Goal: Information Seeking & Learning: Stay updated

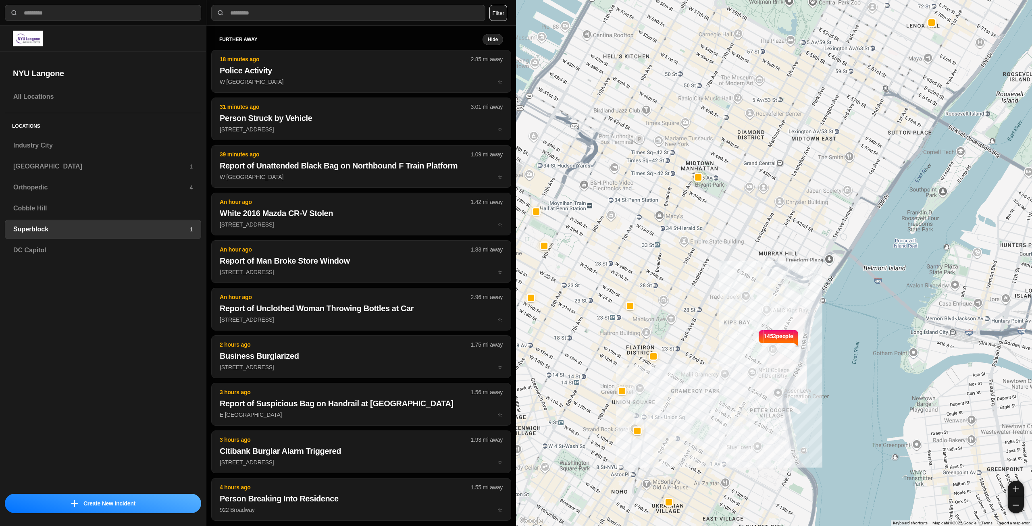
select select "*"
click at [94, 144] on h3 "Industry City" at bounding box center [102, 146] width 179 height 10
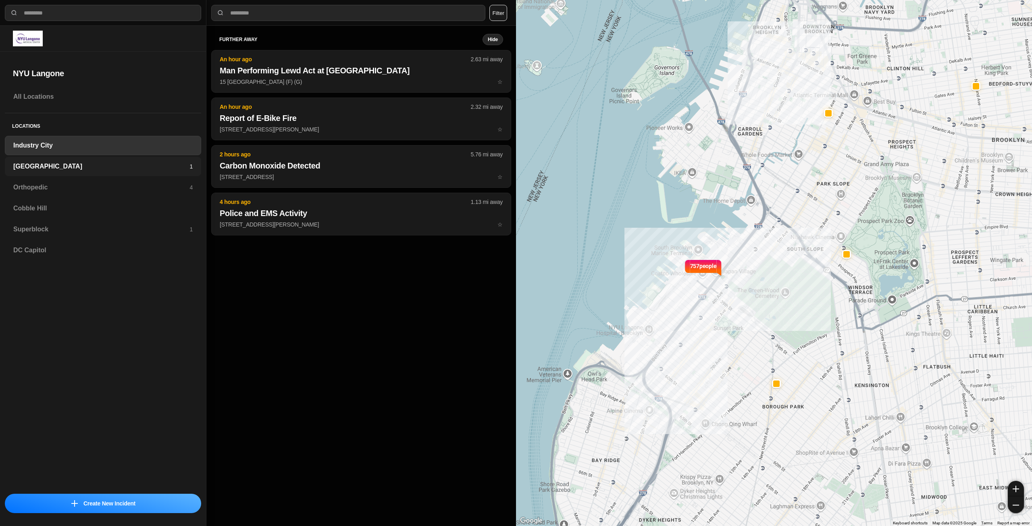
click at [94, 161] on div "Brooklyn 1" at bounding box center [103, 166] width 196 height 19
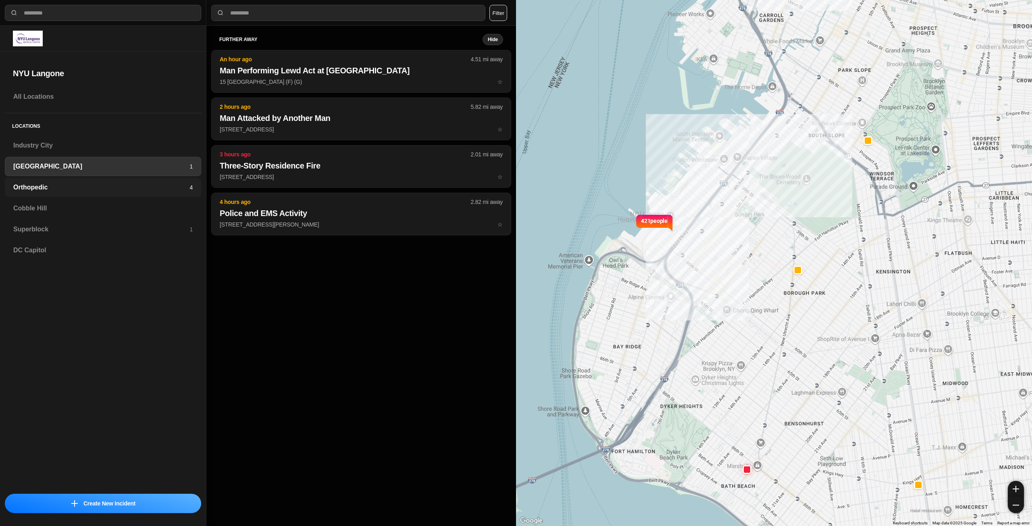
click at [97, 183] on h3 "Orthopedic" at bounding box center [101, 188] width 176 height 10
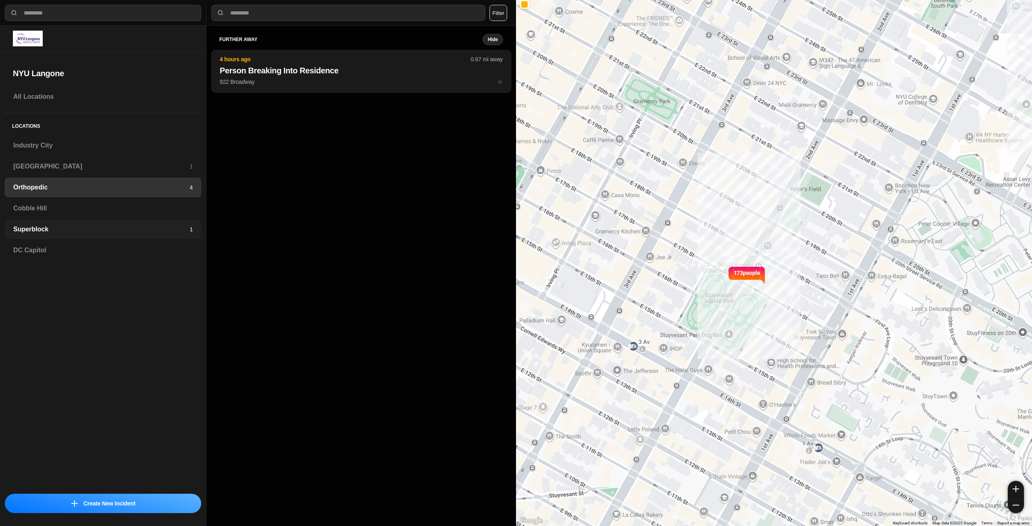
click at [108, 225] on h3 "Superblock" at bounding box center [101, 230] width 176 height 10
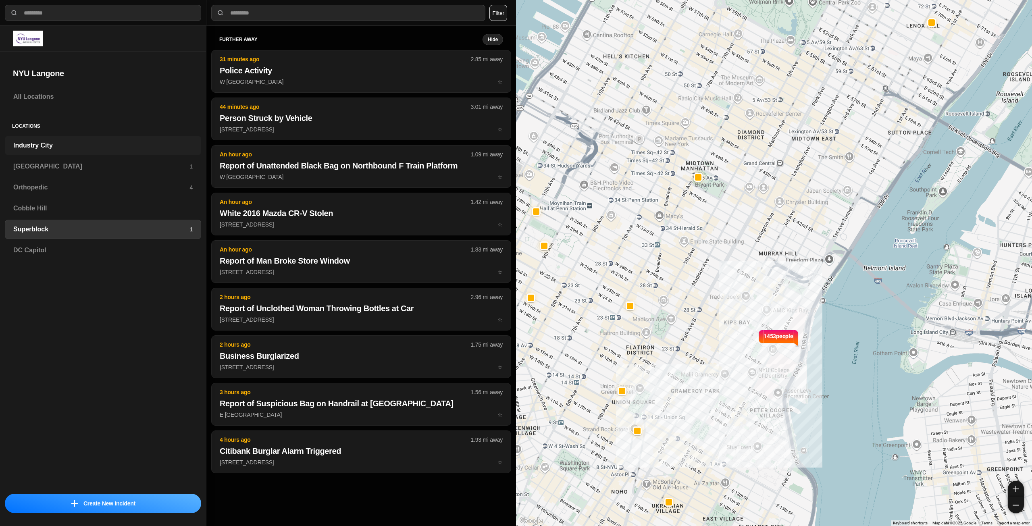
click at [115, 154] on div "Industry City" at bounding box center [103, 145] width 196 height 19
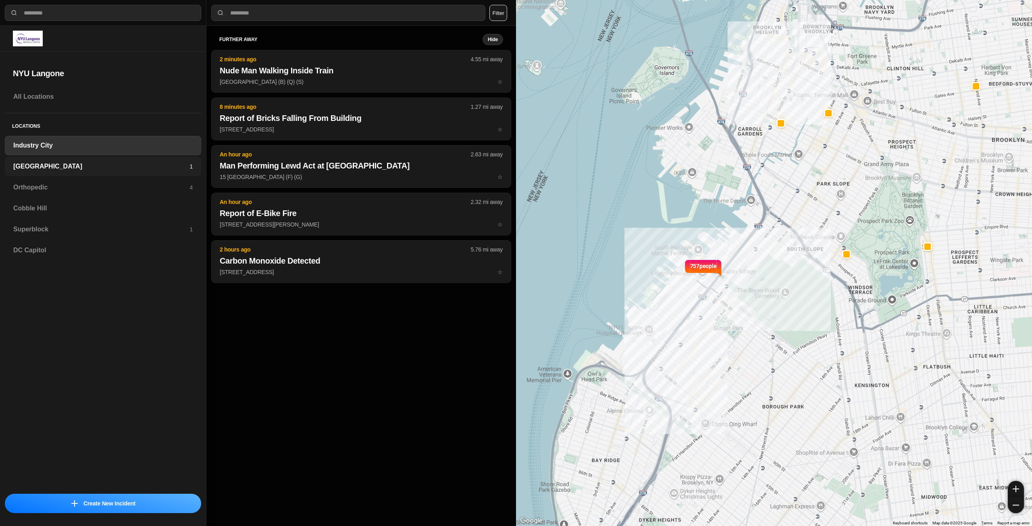
click at [108, 172] on div "Brooklyn 1" at bounding box center [103, 166] width 196 height 19
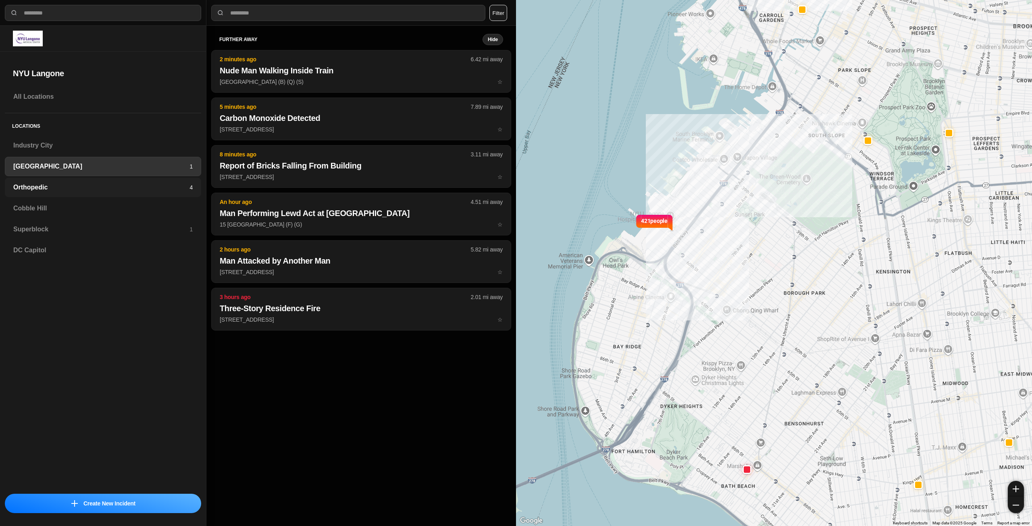
click at [114, 187] on h3 "Orthopedic" at bounding box center [101, 188] width 176 height 10
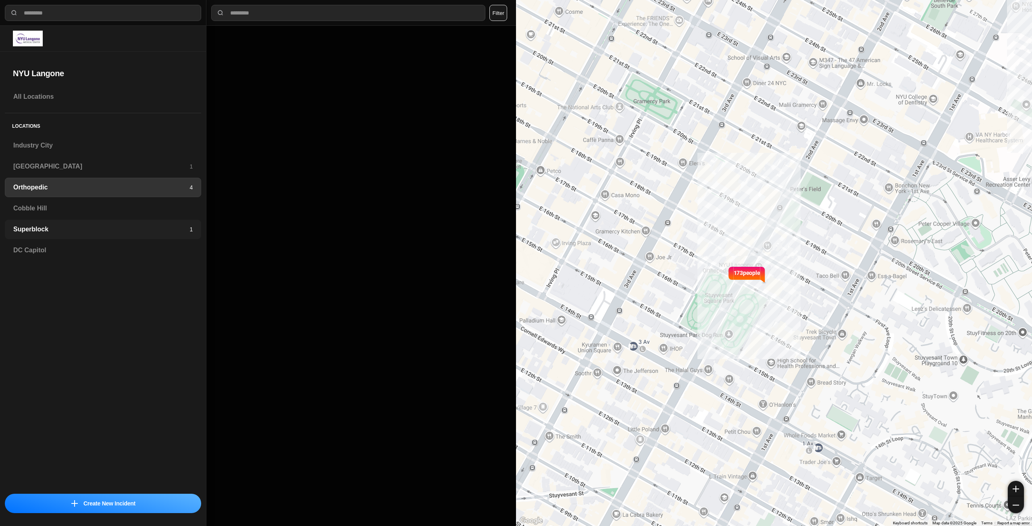
click at [118, 230] on h3 "Superblock" at bounding box center [101, 230] width 176 height 10
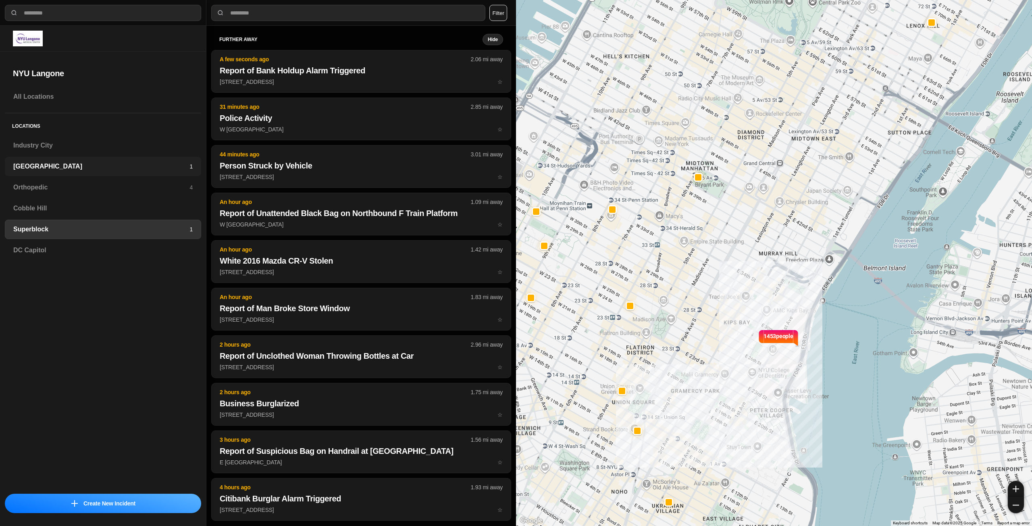
click at [123, 167] on h3 "[GEOGRAPHIC_DATA]" at bounding box center [101, 167] width 176 height 10
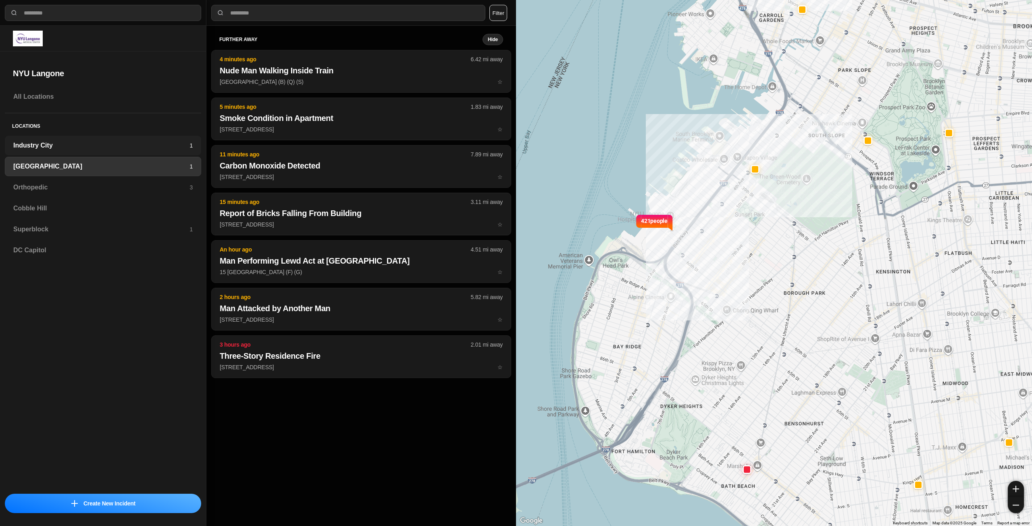
click at [150, 147] on h3 "Industry City" at bounding box center [101, 146] width 176 height 10
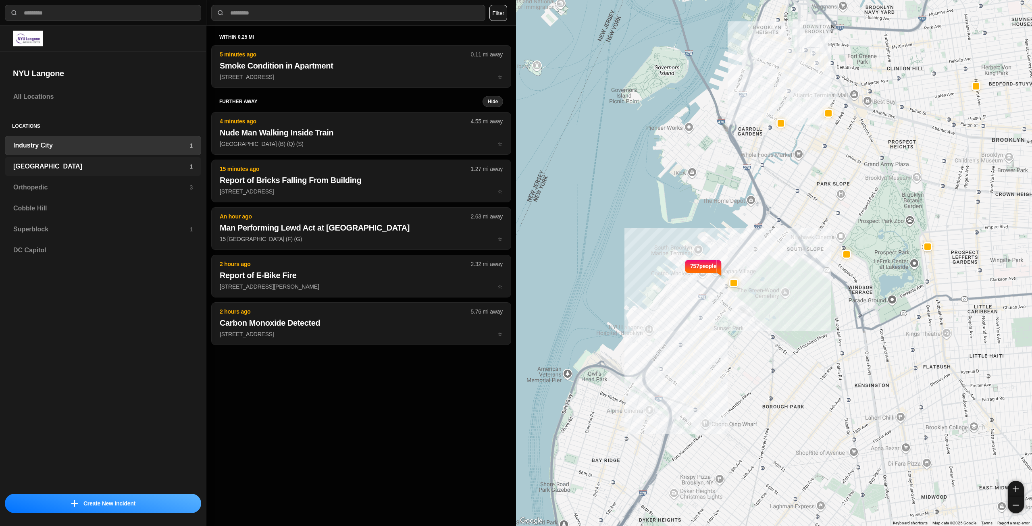
click at [153, 170] on h3 "[GEOGRAPHIC_DATA]" at bounding box center [101, 167] width 176 height 10
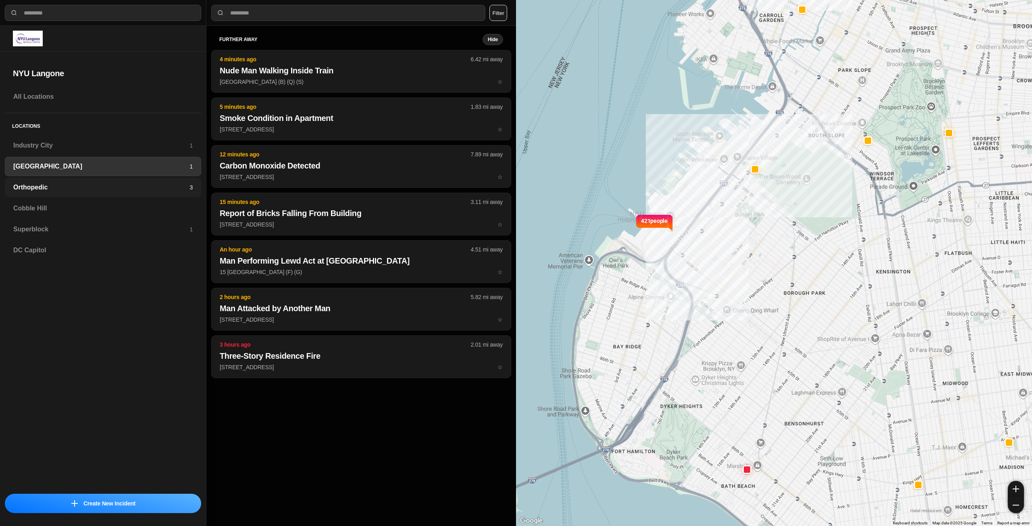
click at [150, 191] on h3 "Orthopedic" at bounding box center [101, 188] width 176 height 10
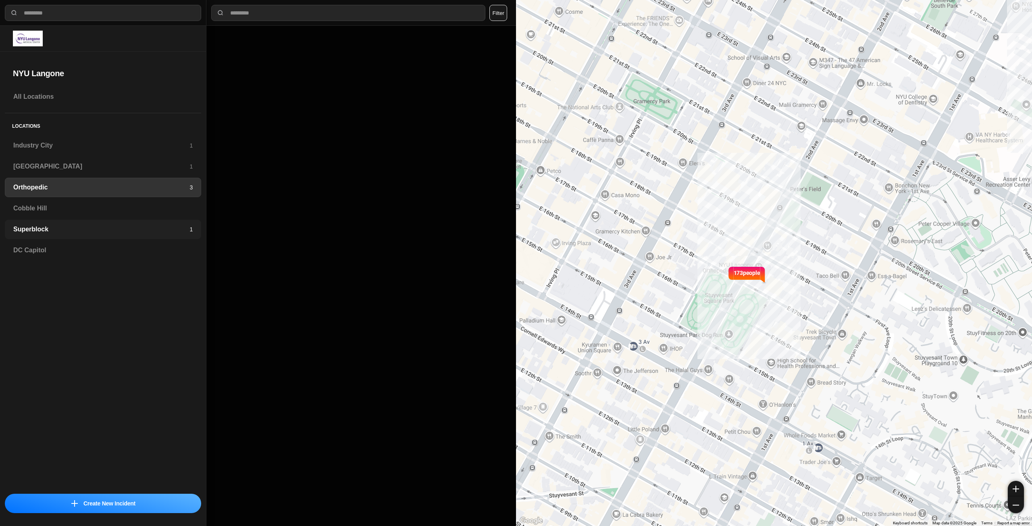
click at [143, 226] on h3 "Superblock" at bounding box center [101, 230] width 176 height 10
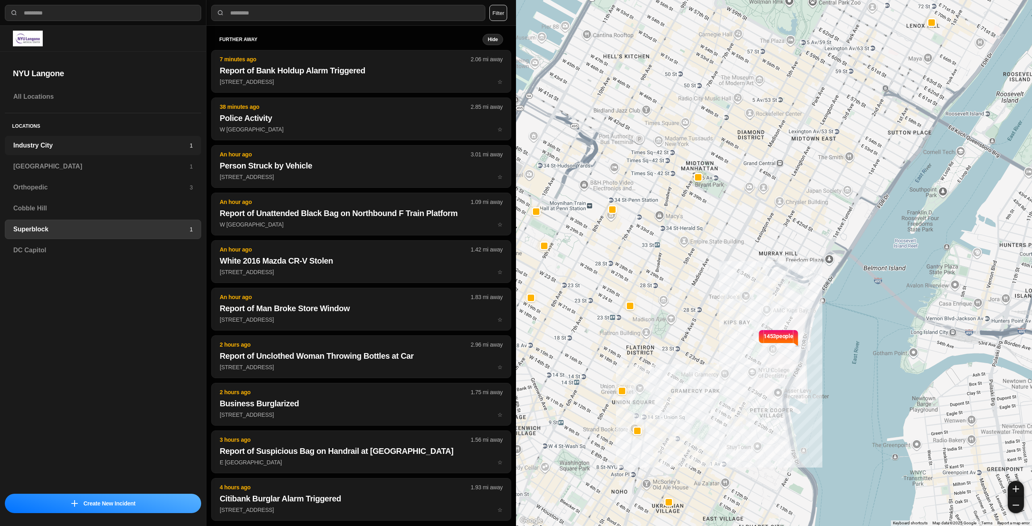
click at [173, 147] on h3 "Industry City" at bounding box center [101, 146] width 176 height 10
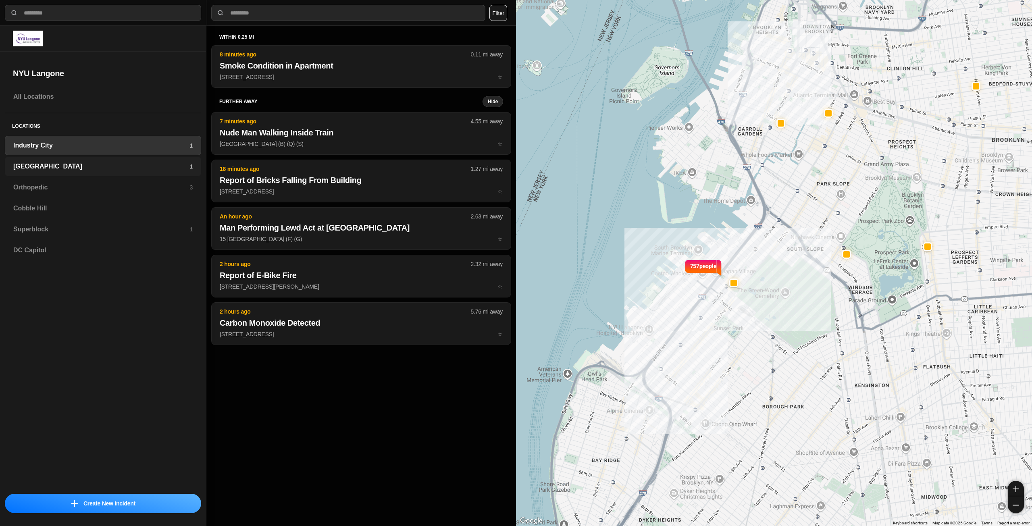
click at [175, 167] on h3 "[GEOGRAPHIC_DATA]" at bounding box center [101, 167] width 176 height 10
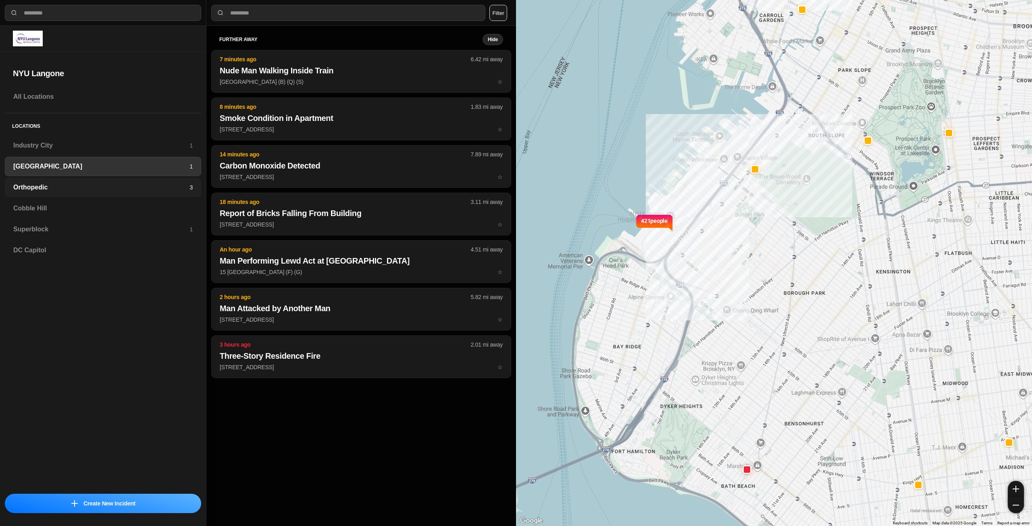
click at [146, 190] on h3 "Orthopedic" at bounding box center [101, 188] width 176 height 10
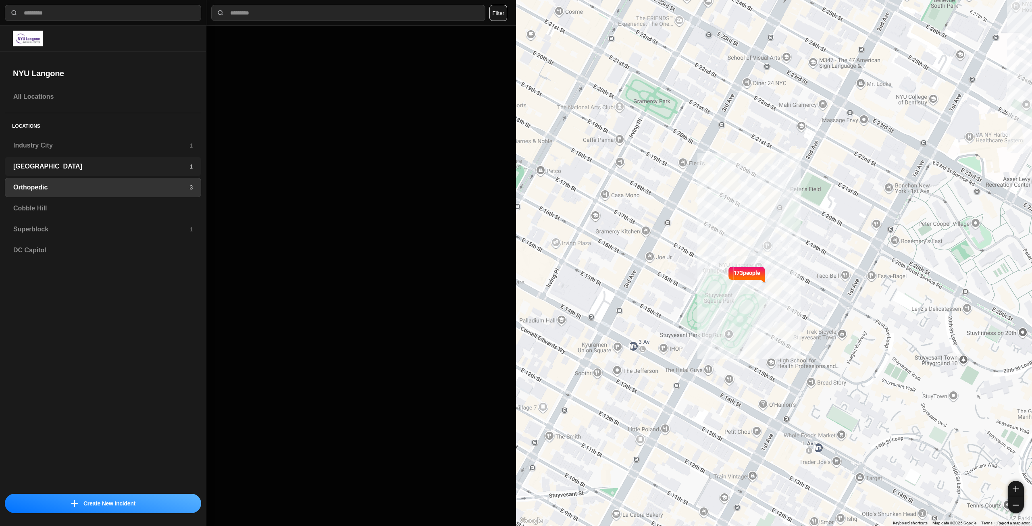
click at [166, 171] on h3 "[GEOGRAPHIC_DATA]" at bounding box center [101, 167] width 176 height 10
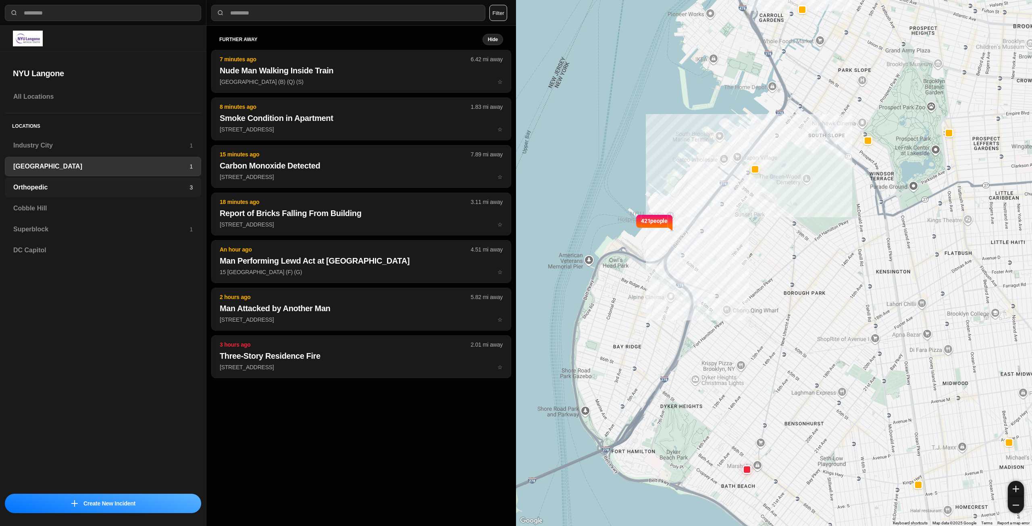
click at [158, 185] on h3 "Orthopedic" at bounding box center [101, 188] width 176 height 10
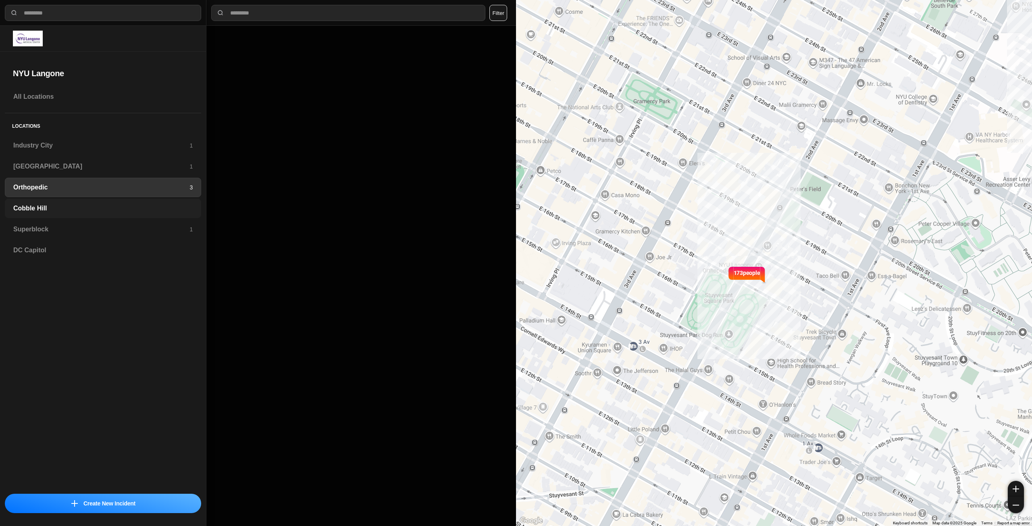
click at [164, 214] on div "Cobble Hill" at bounding box center [103, 208] width 196 height 19
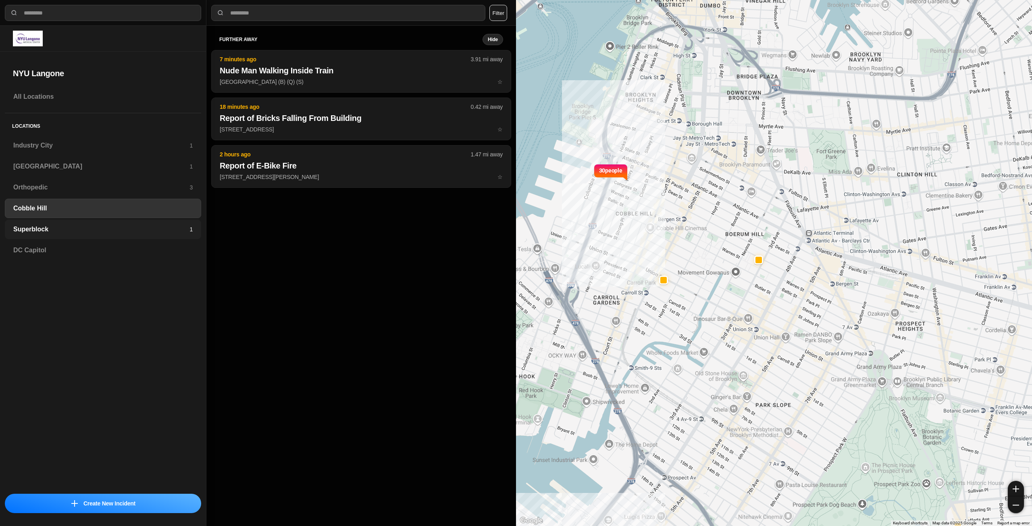
click at [156, 232] on h3 "Superblock" at bounding box center [101, 230] width 176 height 10
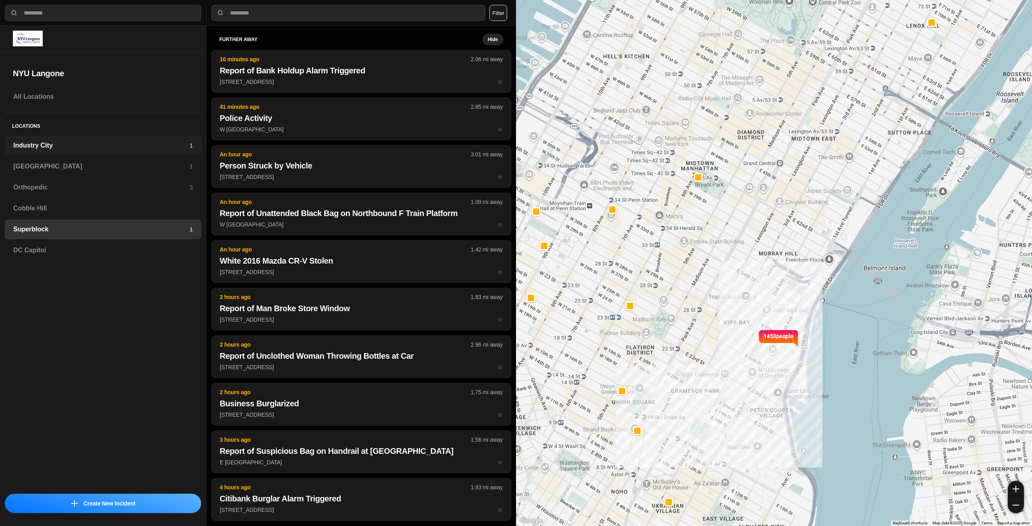
click at [144, 142] on h3 "Industry City" at bounding box center [101, 146] width 176 height 10
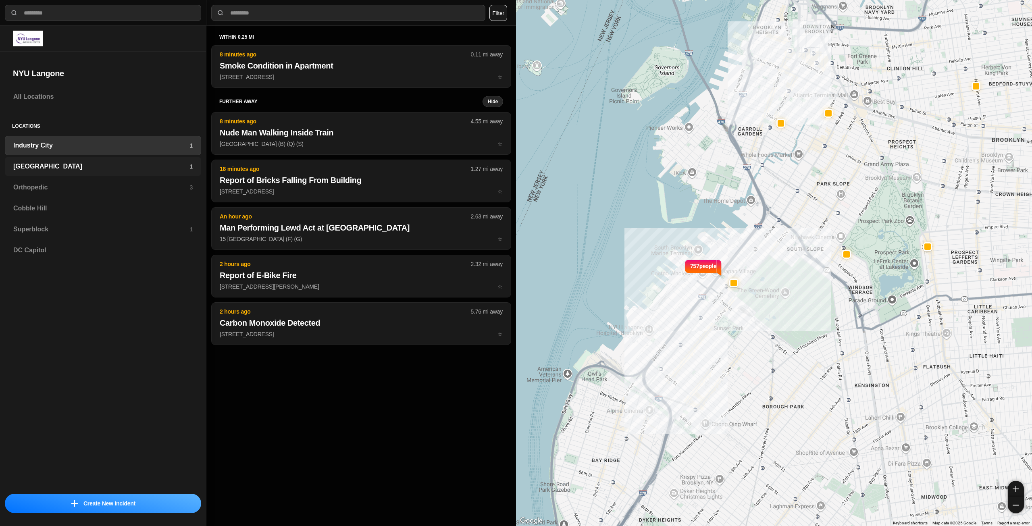
click at [144, 164] on h3 "[GEOGRAPHIC_DATA]" at bounding box center [101, 167] width 176 height 10
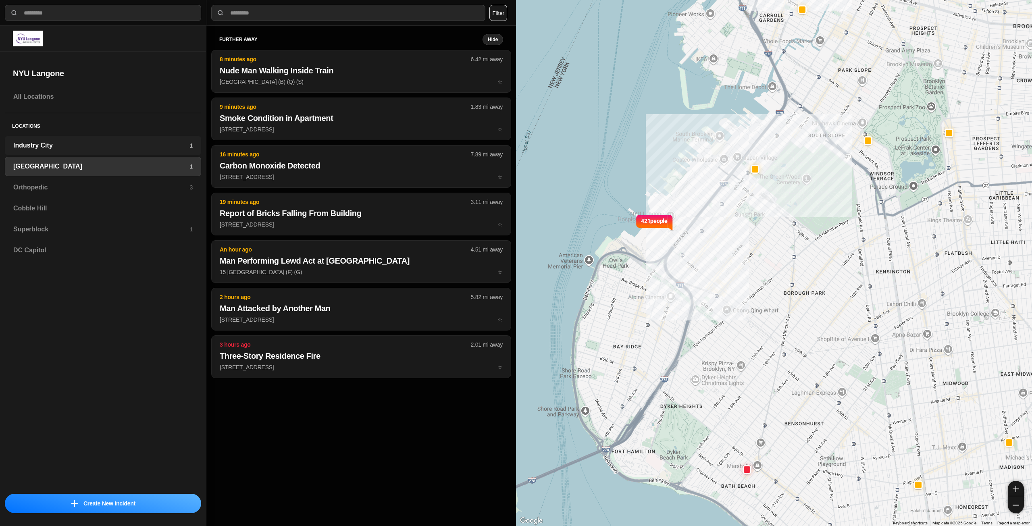
click at [123, 147] on h3 "Industry City" at bounding box center [101, 146] width 176 height 10
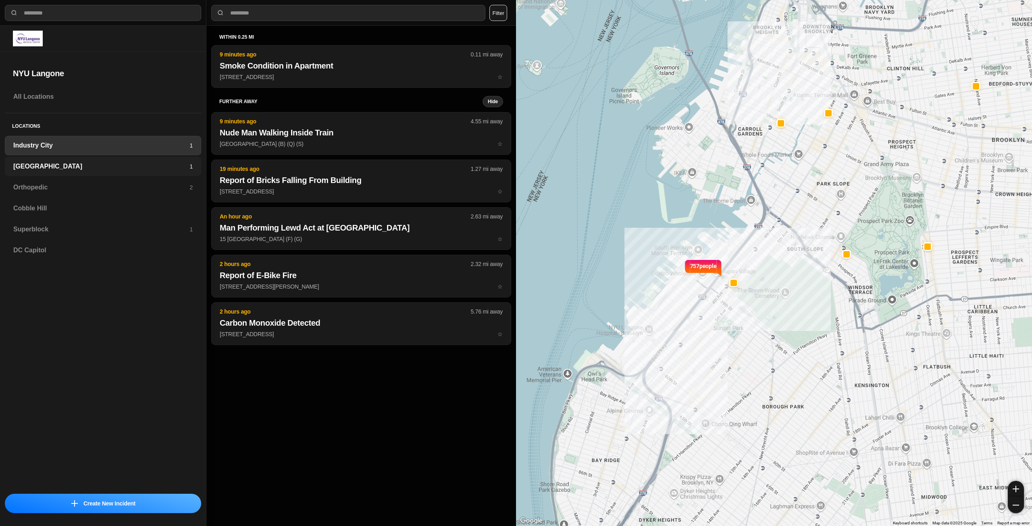
click at [117, 172] on div "Brooklyn 1" at bounding box center [103, 166] width 196 height 19
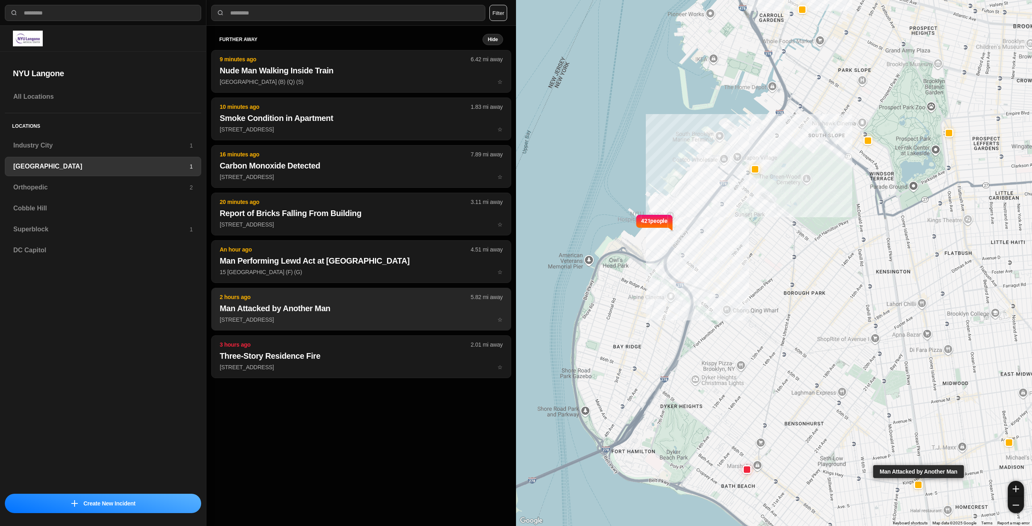
click at [370, 316] on p "[STREET_ADDRESS] ☆" at bounding box center [361, 320] width 283 height 8
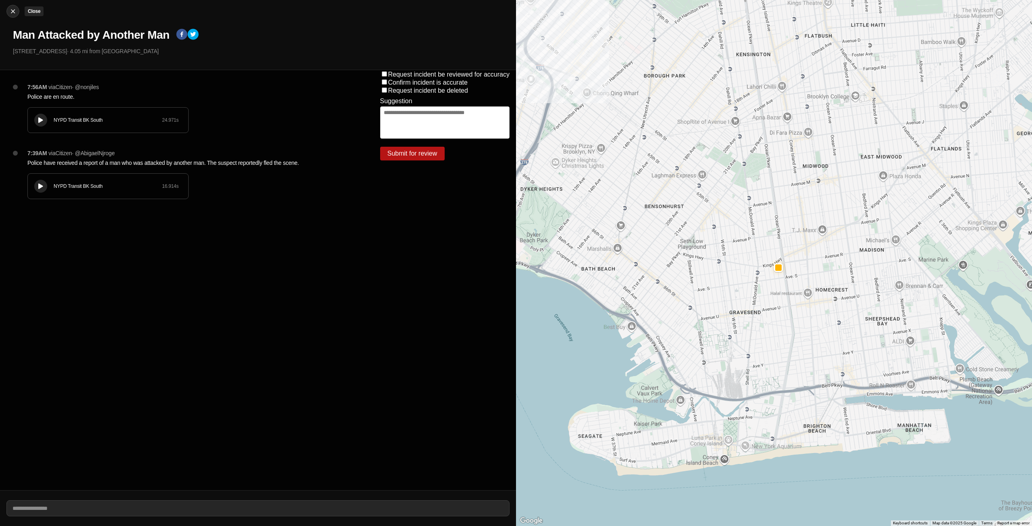
click at [15, 9] on img at bounding box center [13, 11] width 8 height 8
select select "*"
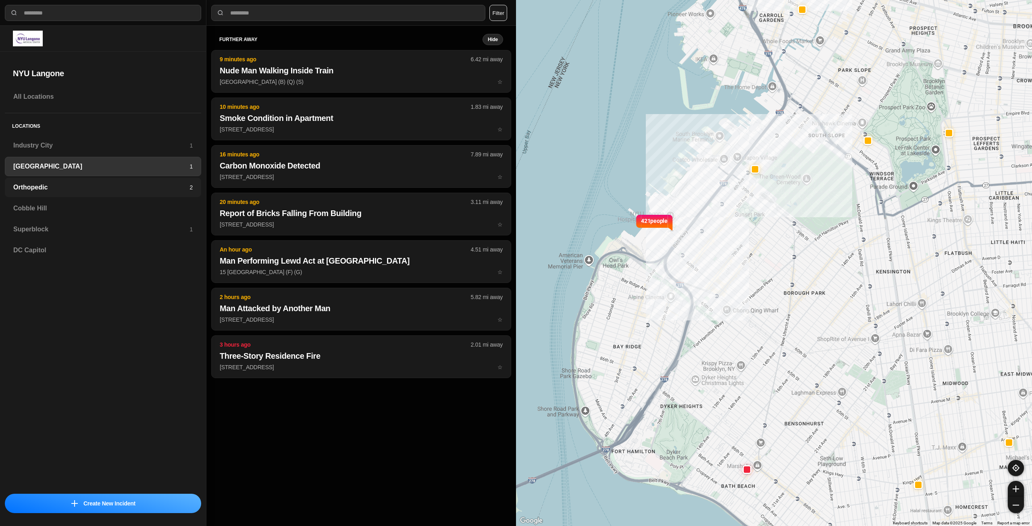
click at [157, 192] on div "Orthopedic 2" at bounding box center [103, 187] width 196 height 19
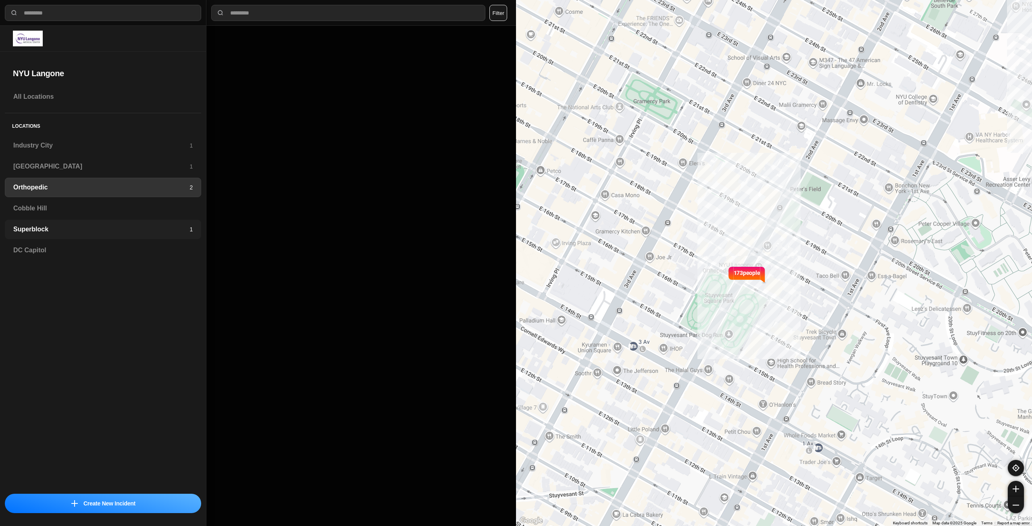
click at [138, 231] on h3 "Superblock" at bounding box center [101, 230] width 176 height 10
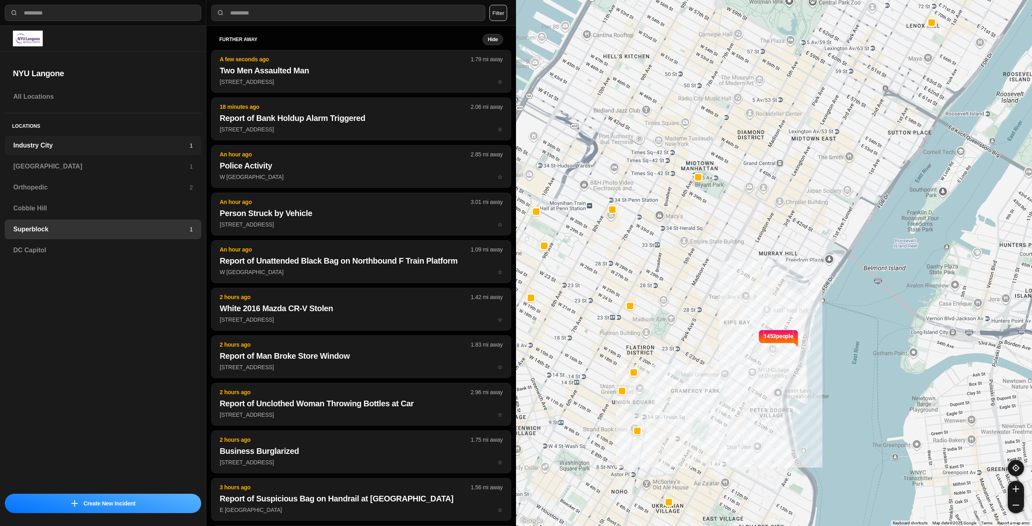
click at [112, 143] on h3 "Industry City" at bounding box center [101, 146] width 176 height 10
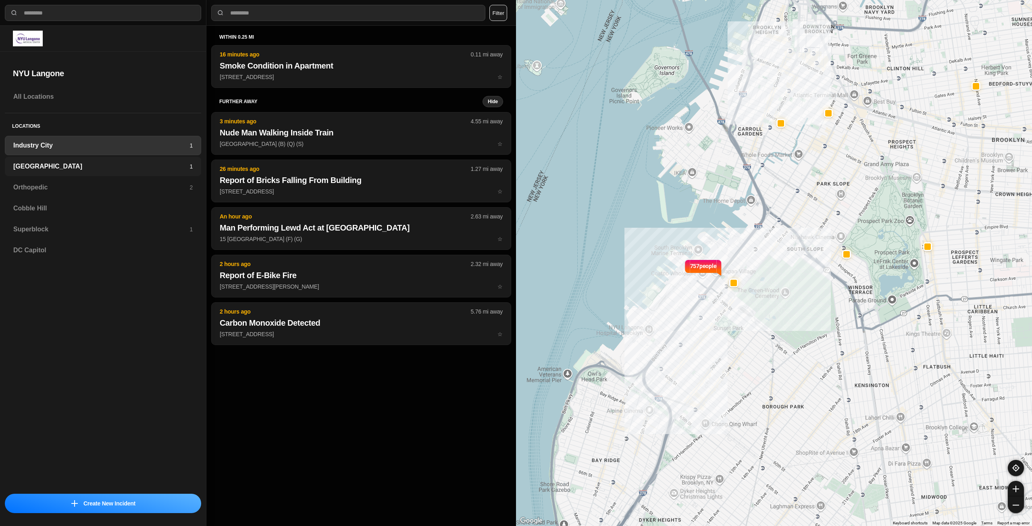
click at [131, 174] on div "Brooklyn 1" at bounding box center [103, 166] width 196 height 19
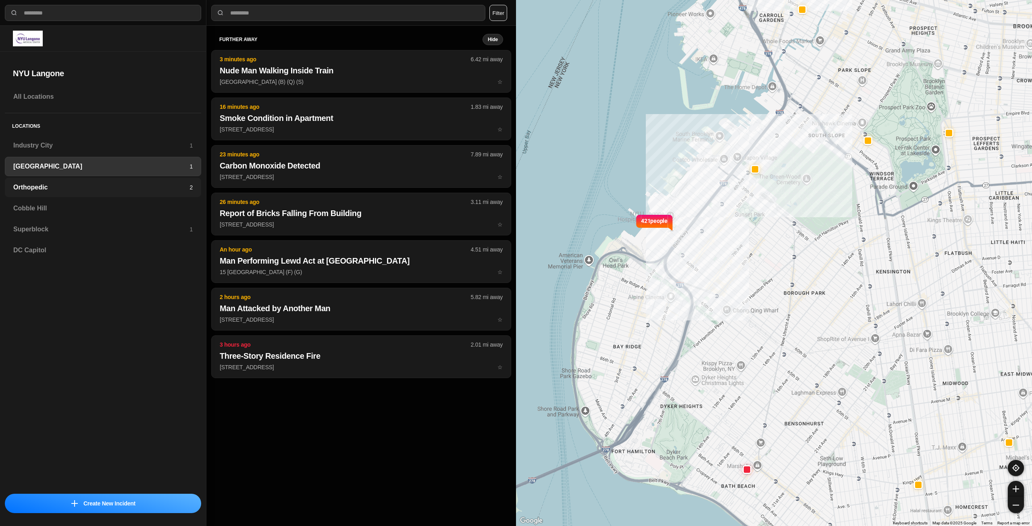
click at [136, 188] on h3 "Orthopedic" at bounding box center [101, 188] width 176 height 10
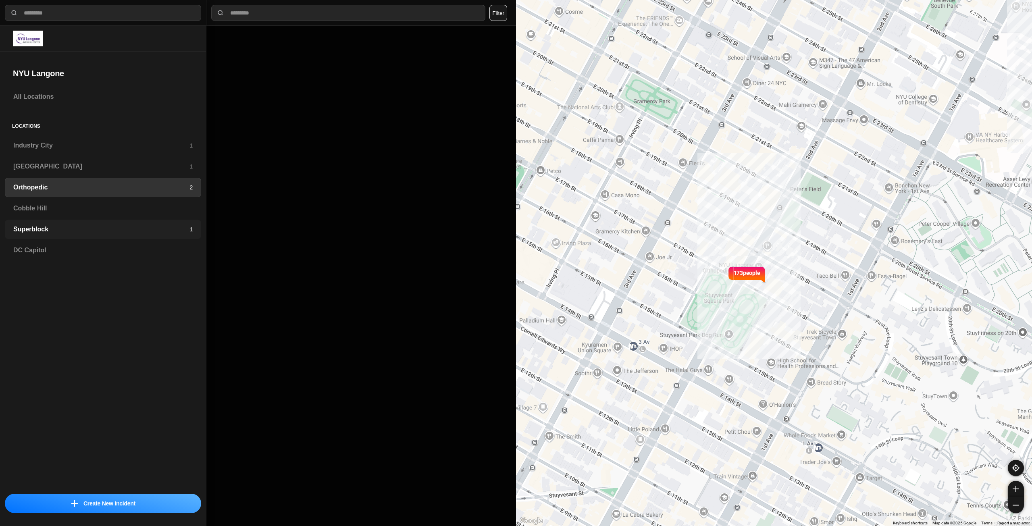
click at [148, 228] on h3 "Superblock" at bounding box center [101, 230] width 176 height 10
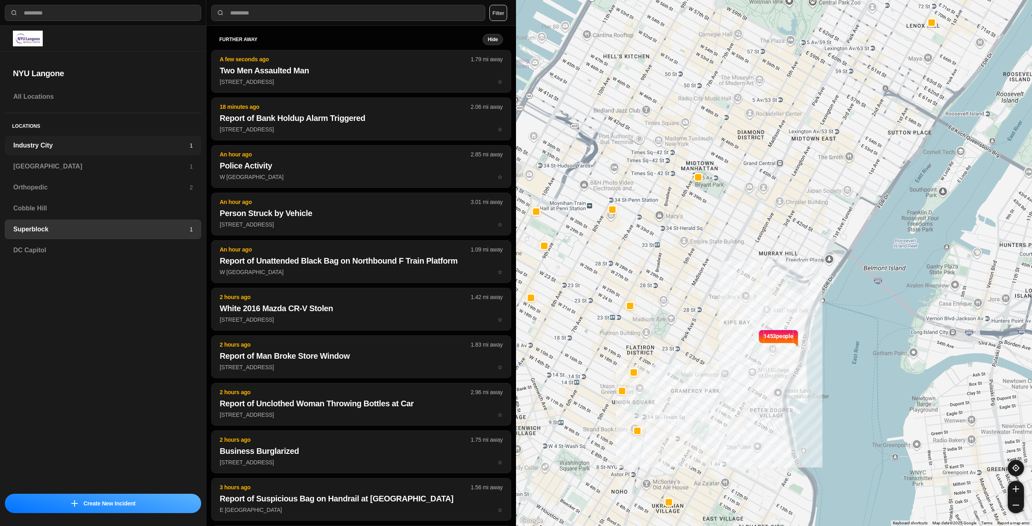
click at [69, 141] on h3 "Industry City" at bounding box center [101, 146] width 176 height 10
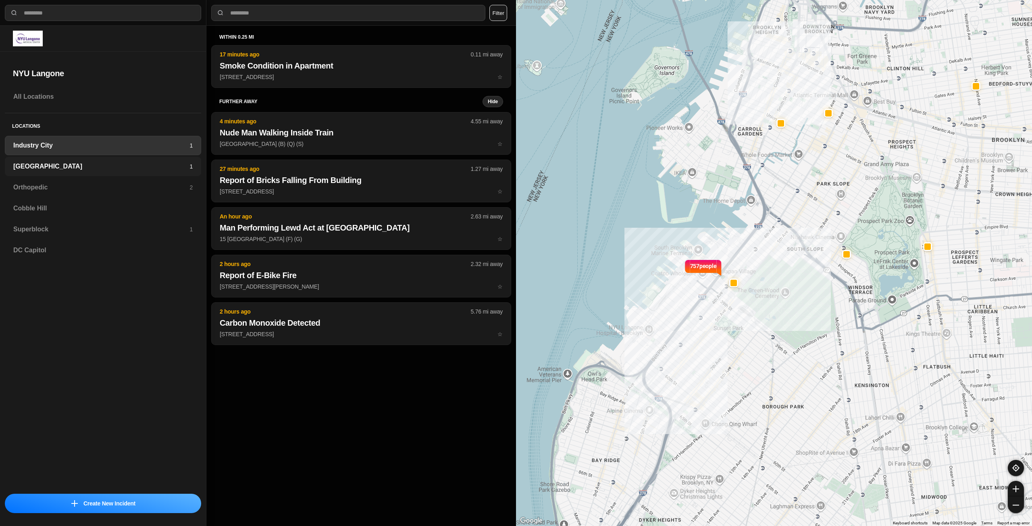
click at [81, 165] on h3 "[GEOGRAPHIC_DATA]" at bounding box center [101, 167] width 176 height 10
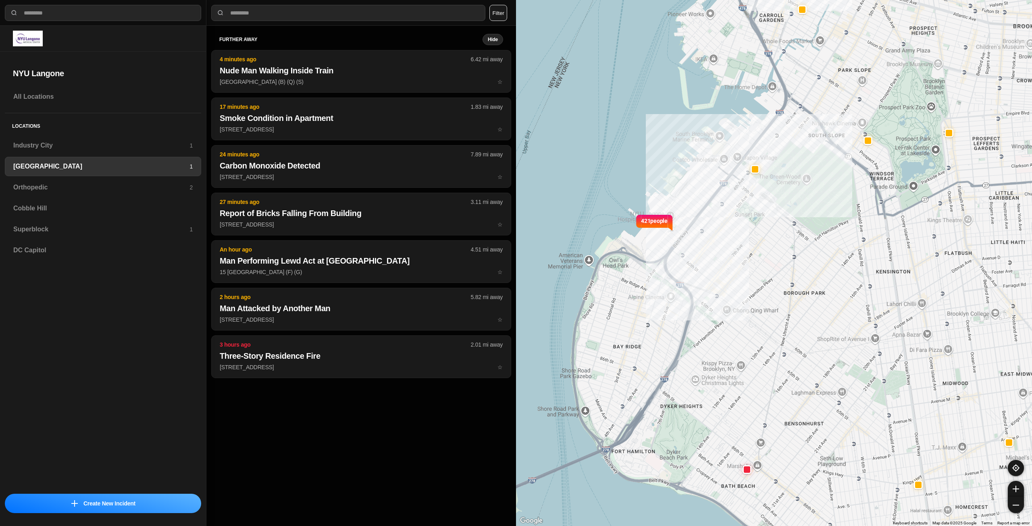
click at [78, 169] on h3 "[GEOGRAPHIC_DATA]" at bounding box center [101, 167] width 176 height 10
click at [70, 193] on div "Orthopedic 2" at bounding box center [103, 187] width 196 height 19
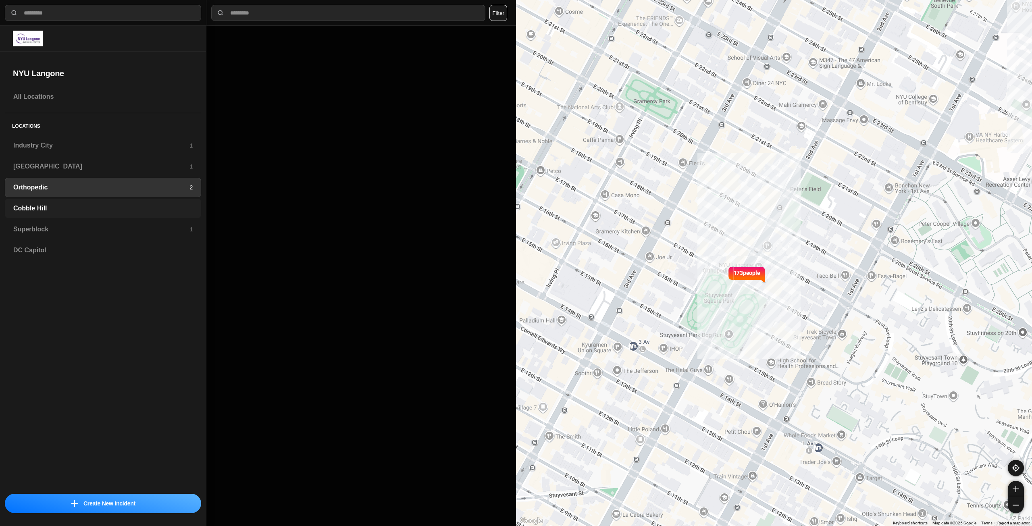
click at [65, 203] on div "Cobble Hill" at bounding box center [103, 208] width 196 height 19
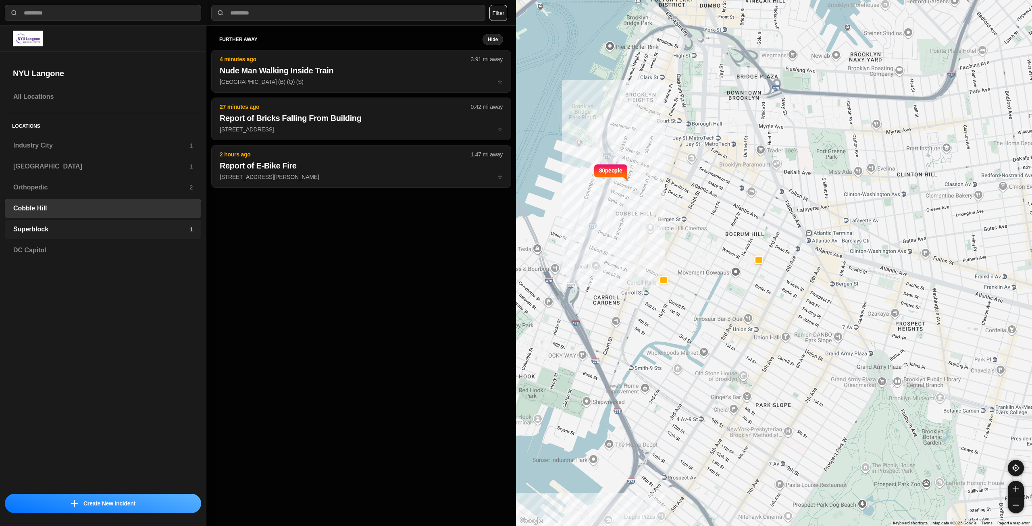
click at [65, 227] on h3 "Superblock" at bounding box center [101, 230] width 176 height 10
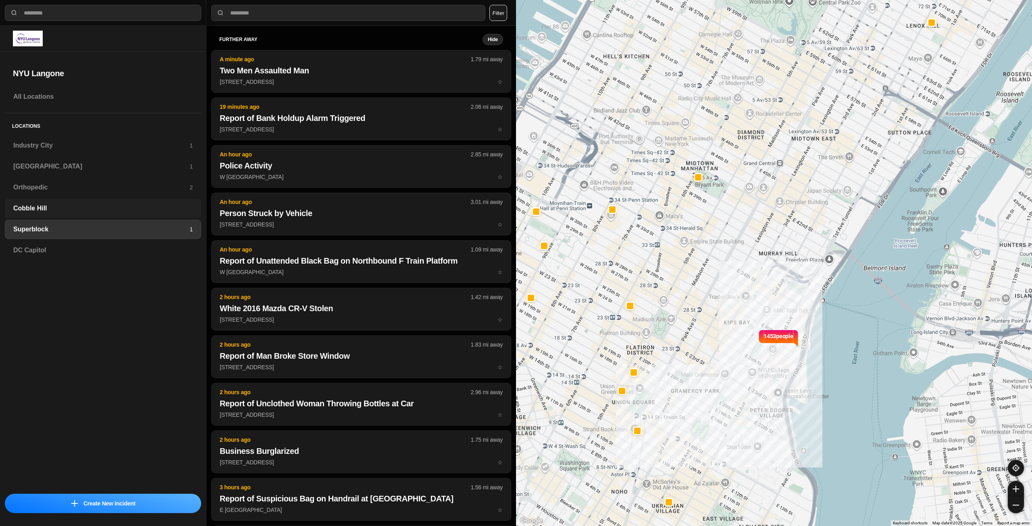
click at [84, 212] on h3 "Cobble Hill" at bounding box center [102, 209] width 179 height 10
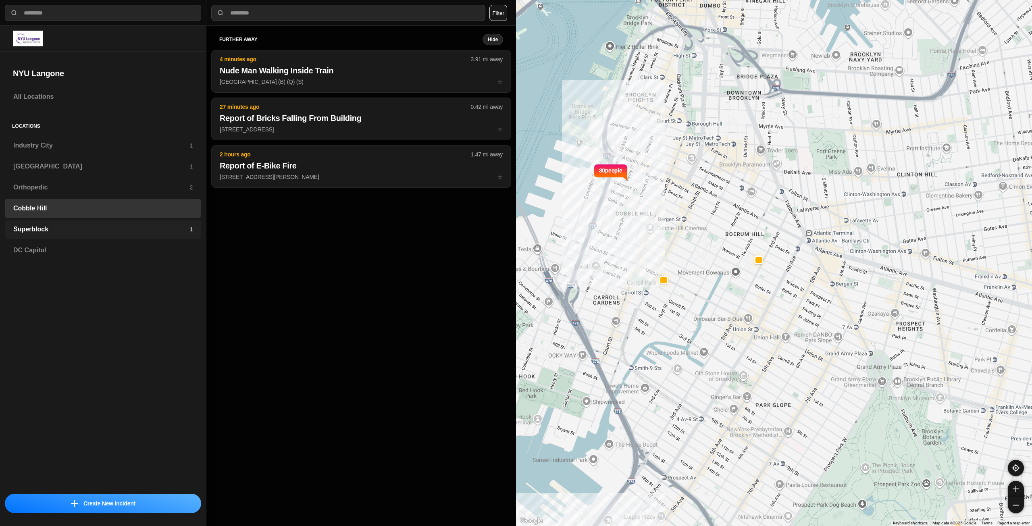
click at [75, 225] on h3 "Superblock" at bounding box center [101, 230] width 176 height 10
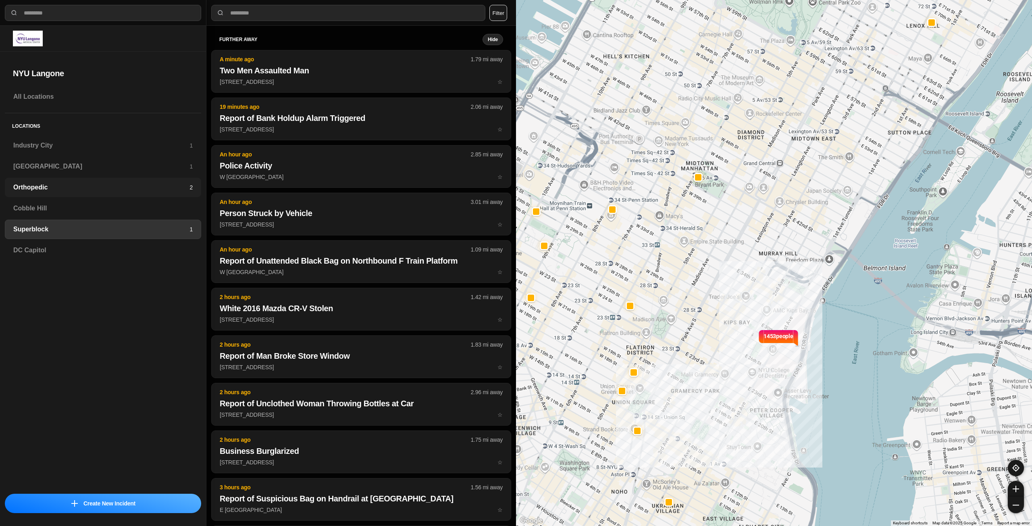
click at [77, 188] on h3 "Orthopedic" at bounding box center [101, 188] width 176 height 10
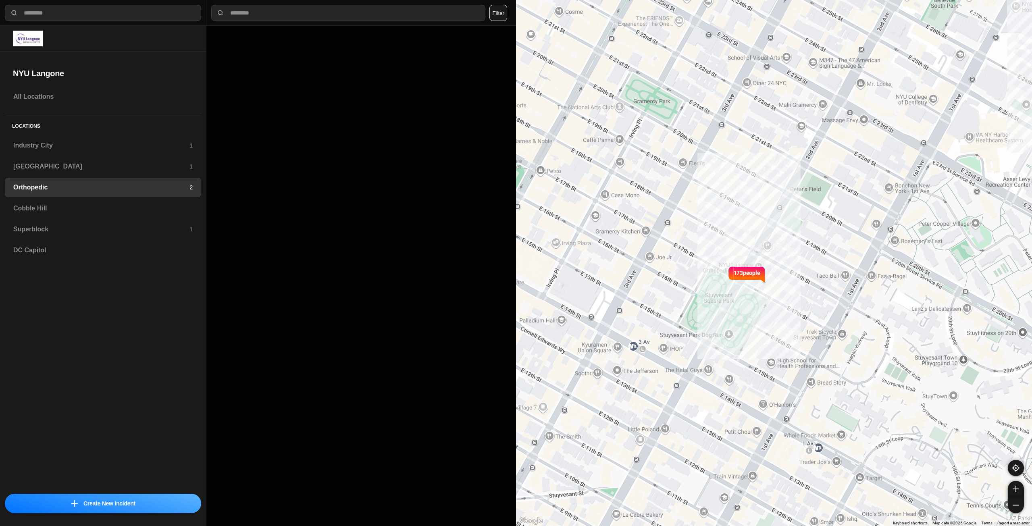
drag, startPoint x: 340, startPoint y: 155, endPoint x: 310, endPoint y: 115, distance: 49.5
click at [321, 128] on div at bounding box center [361, 276] width 310 height 500
click at [310, 115] on div at bounding box center [361, 276] width 310 height 500
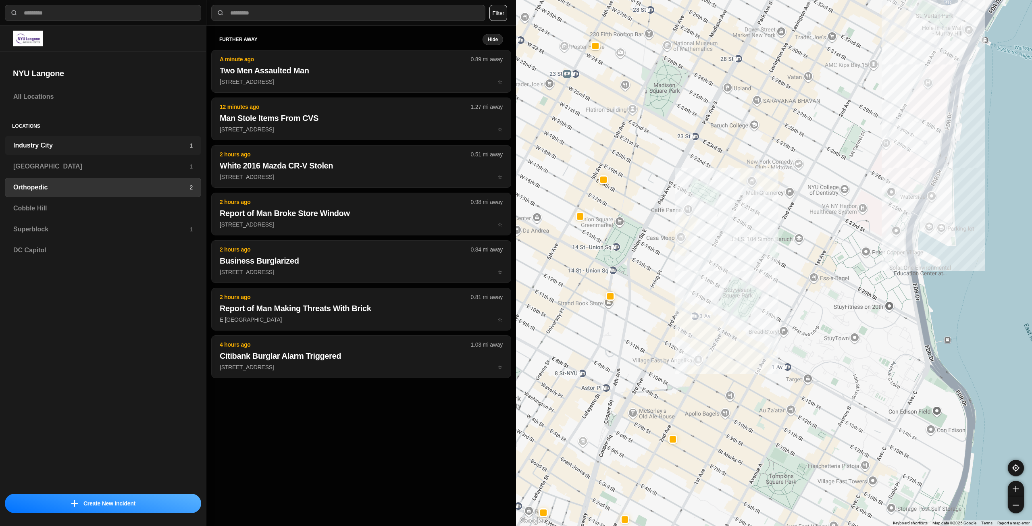
click at [36, 150] on div "Industry City 1" at bounding box center [103, 145] width 196 height 19
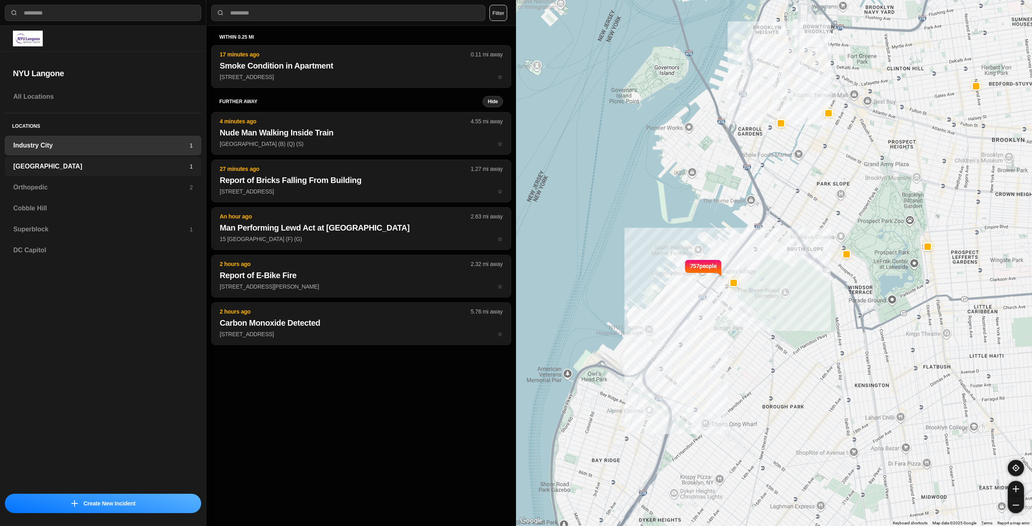
click at [82, 165] on h3 "[GEOGRAPHIC_DATA]" at bounding box center [101, 167] width 176 height 10
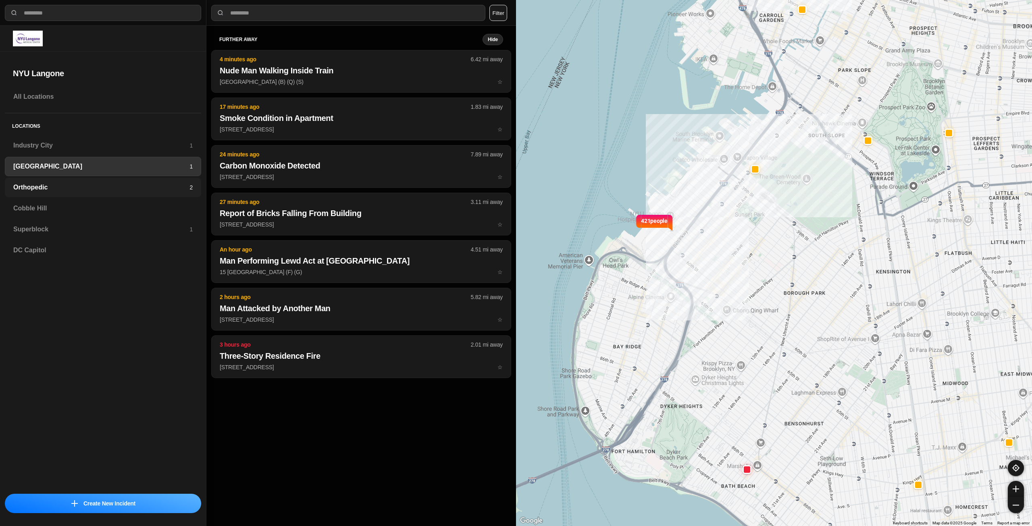
click at [98, 191] on h3 "Orthopedic" at bounding box center [101, 188] width 176 height 10
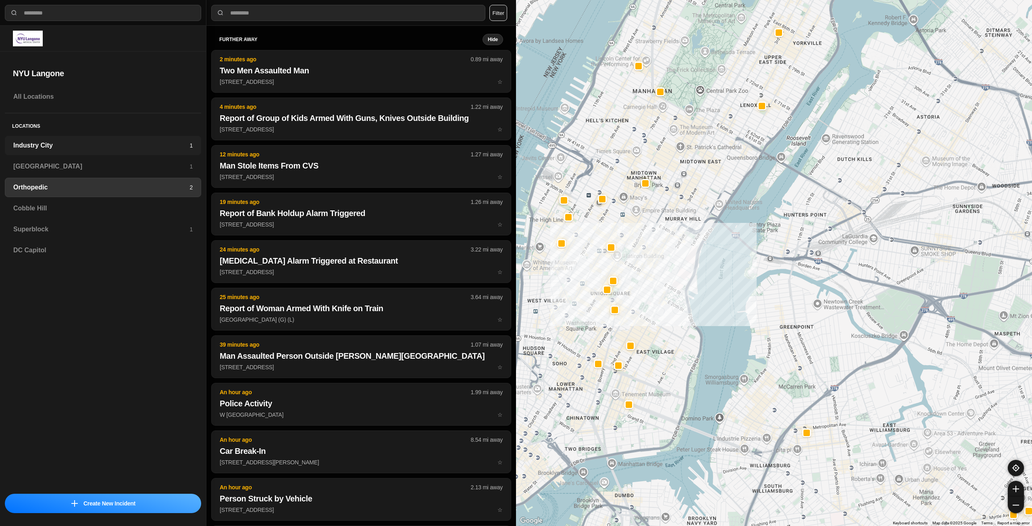
click at [61, 148] on h3 "Industry City" at bounding box center [101, 146] width 176 height 10
